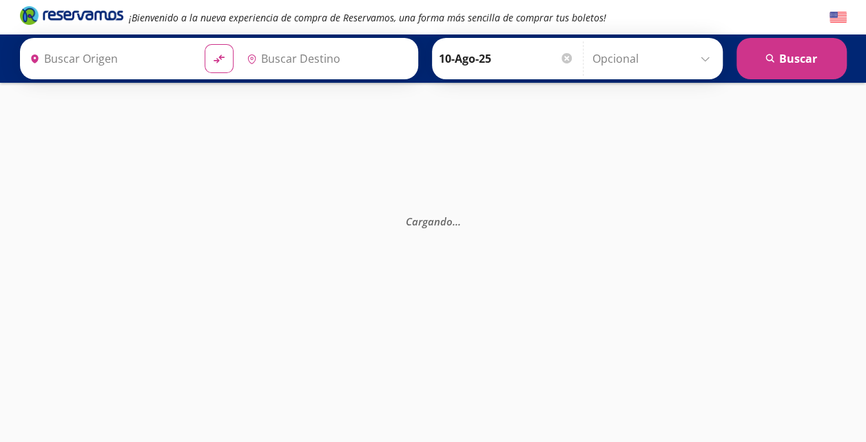
type input "[GEOGRAPHIC_DATA], [GEOGRAPHIC_DATA]"
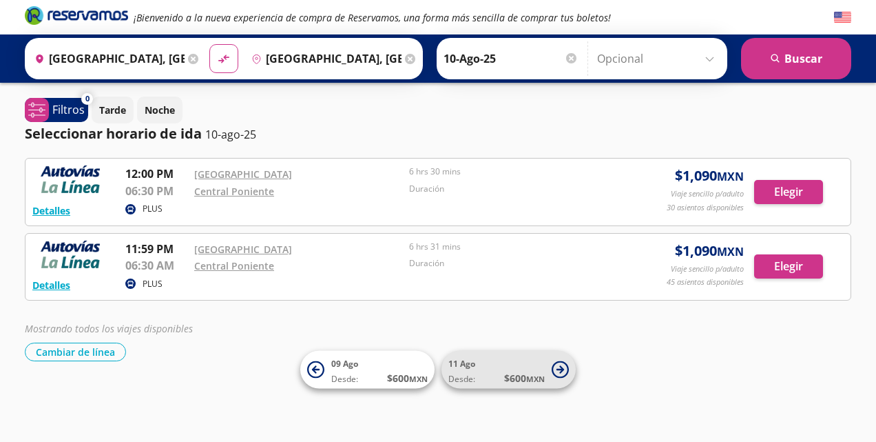
click at [561, 371] on icon at bounding box center [561, 369] width 8 height 8
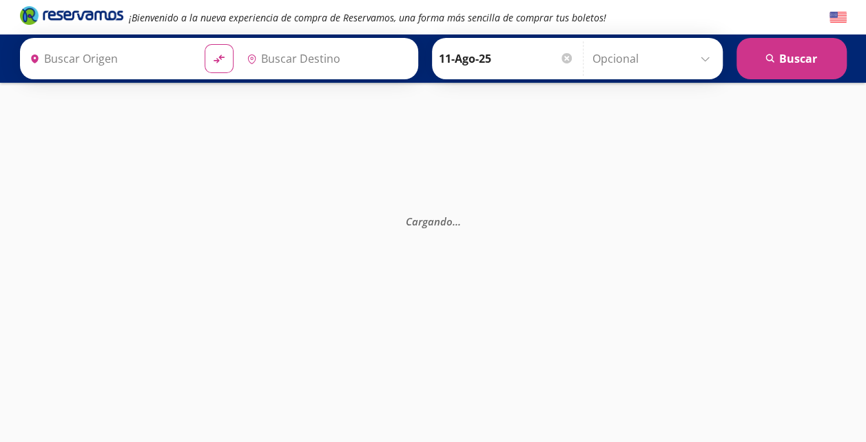
type input "[GEOGRAPHIC_DATA], [GEOGRAPHIC_DATA]"
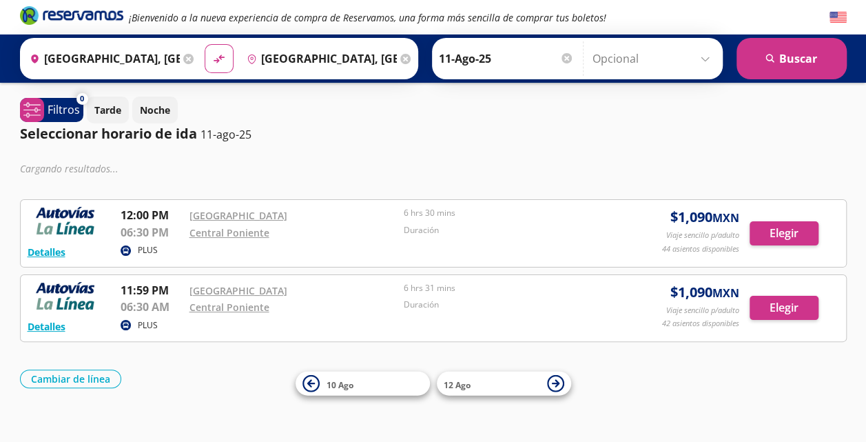
click at [486, 56] on input "11-Ago-25" at bounding box center [506, 58] width 135 height 34
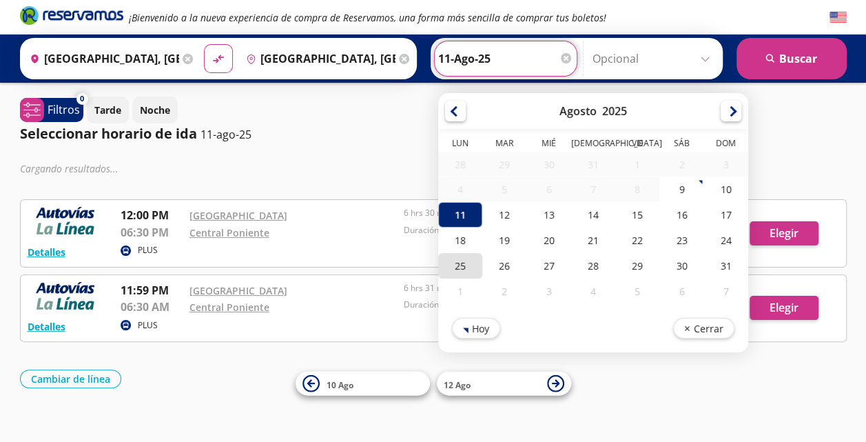
click at [449, 262] on div "25" at bounding box center [460, 265] width 44 height 25
type input "25-Ago-25"
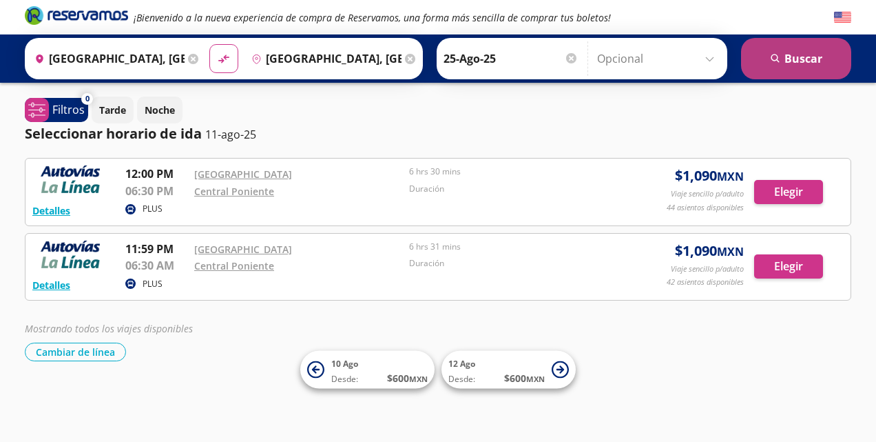
click at [798, 54] on button "search [GEOGRAPHIC_DATA]" at bounding box center [796, 58] width 110 height 41
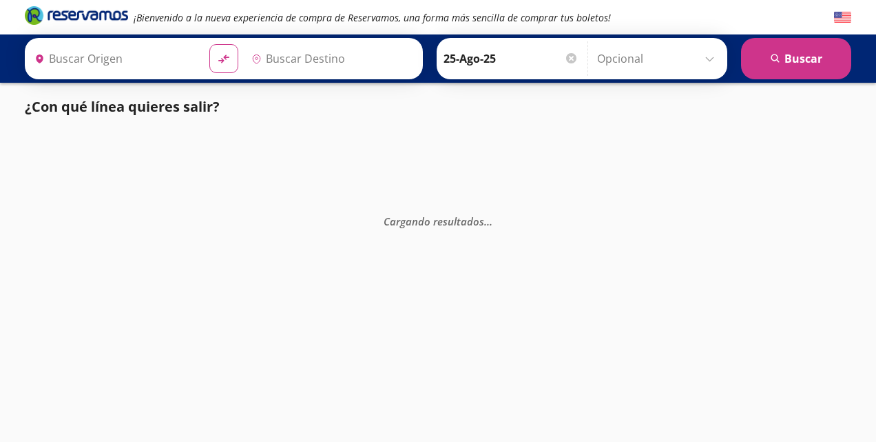
type input "[GEOGRAPHIC_DATA], [GEOGRAPHIC_DATA]"
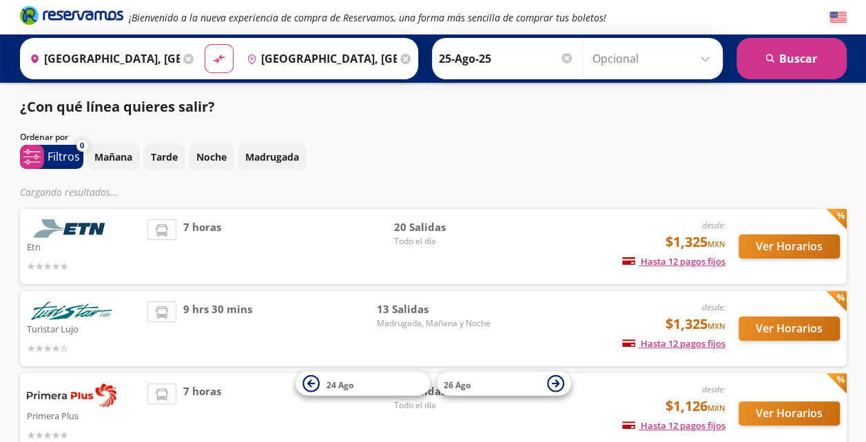
click at [493, 53] on input "25-Ago-25" at bounding box center [506, 58] width 135 height 34
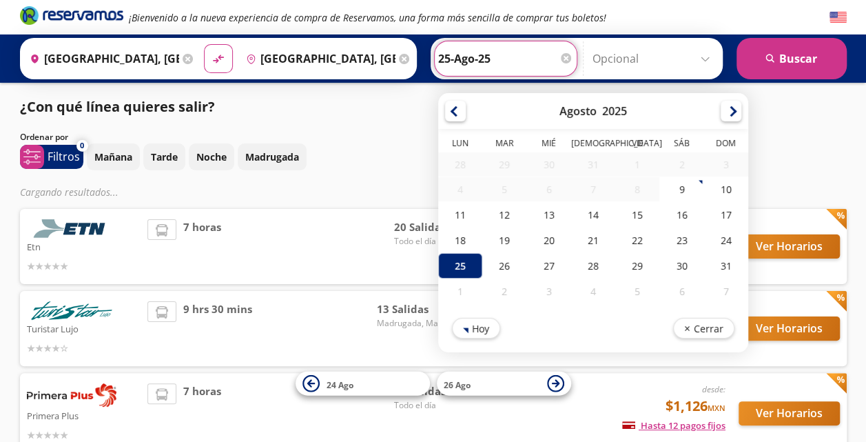
click at [397, 149] on div "[DATE] Tarde Noche Madrugada" at bounding box center [467, 156] width 760 height 27
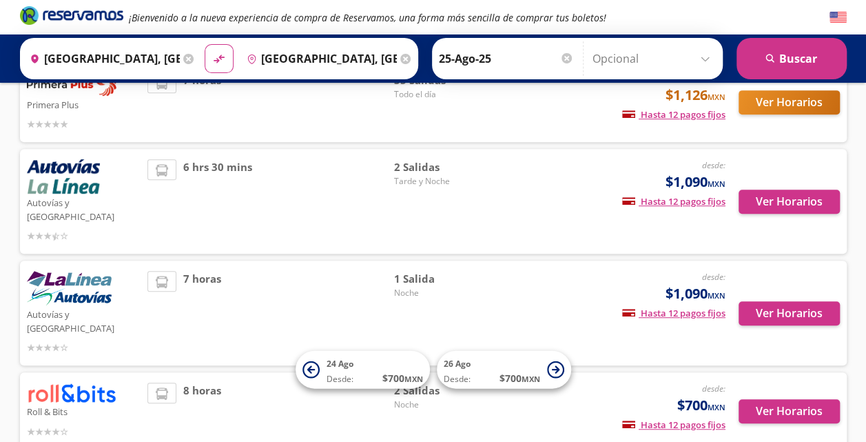
scroll to position [284, 0]
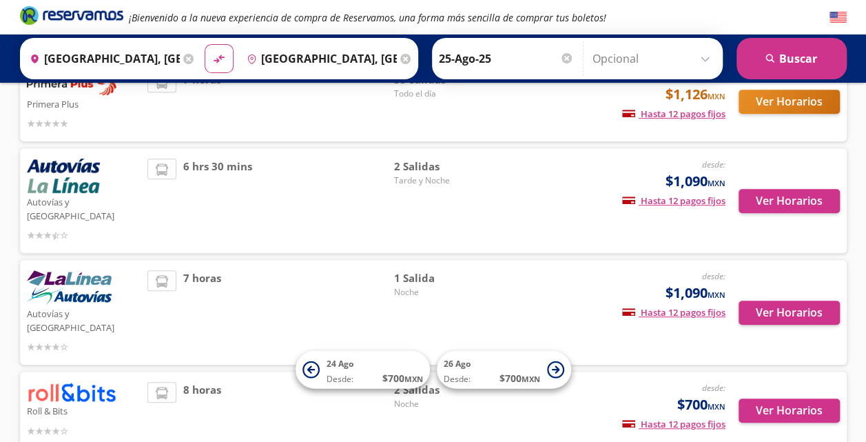
click at [90, 180] on img at bounding box center [63, 175] width 73 height 34
click at [805, 196] on button "Ver Horarios" at bounding box center [788, 201] width 101 height 24
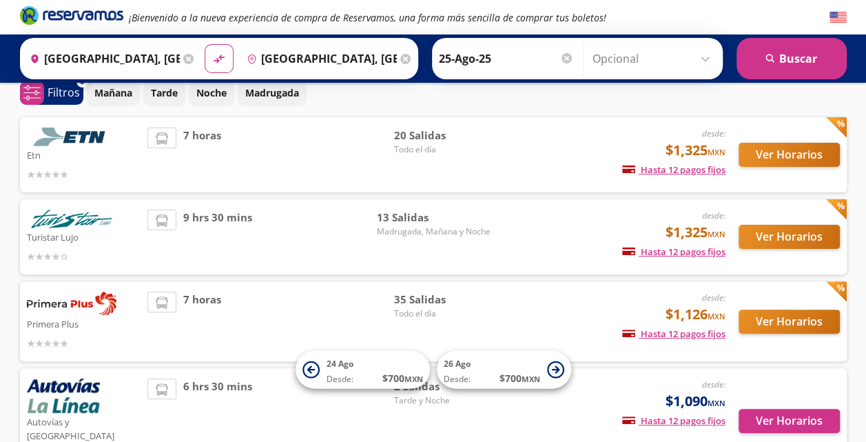
scroll to position [129, 0]
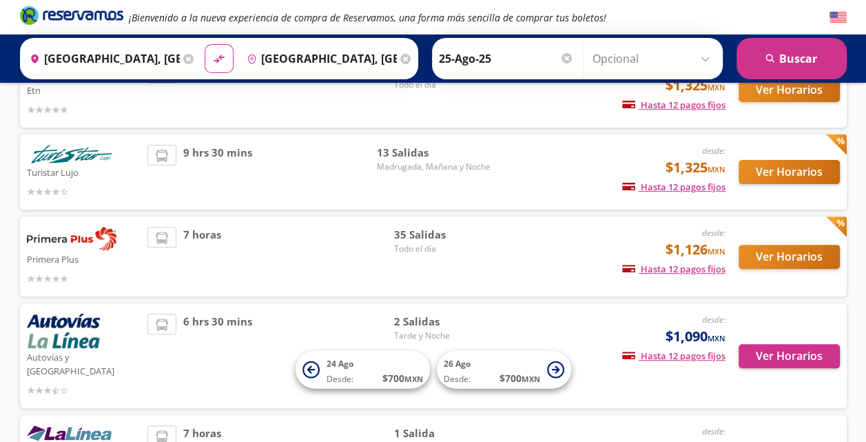
click at [74, 241] on img at bounding box center [72, 238] width 90 height 23
click at [828, 247] on button "Ver Horarios" at bounding box center [788, 257] width 101 height 24
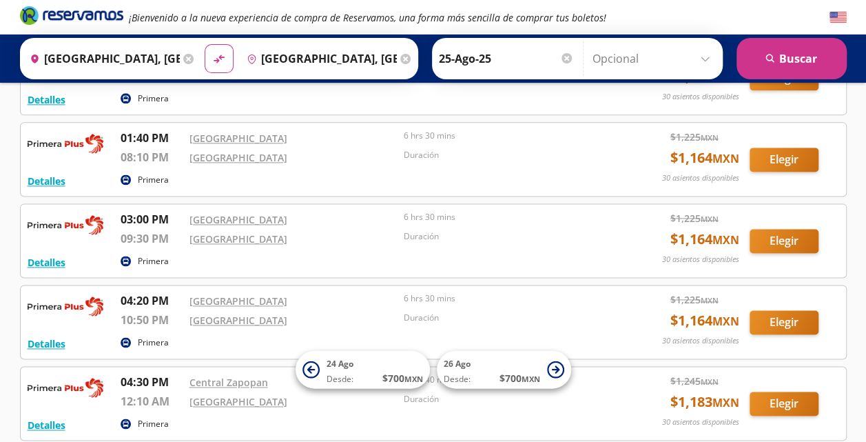
scroll to position [827, 0]
